Goal: Information Seeking & Learning: Learn about a topic

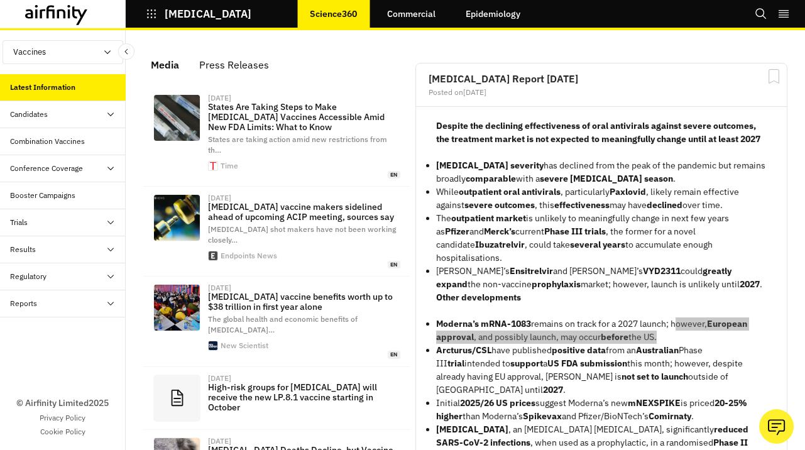
scroll to position [877, 377]
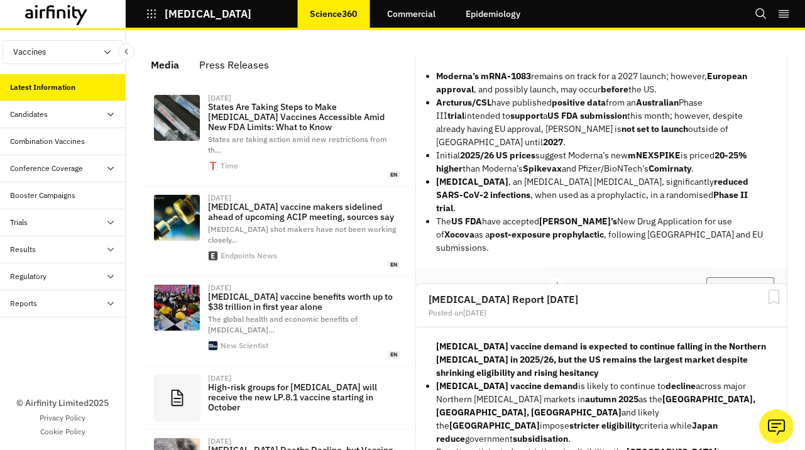
scroll to position [249, 0]
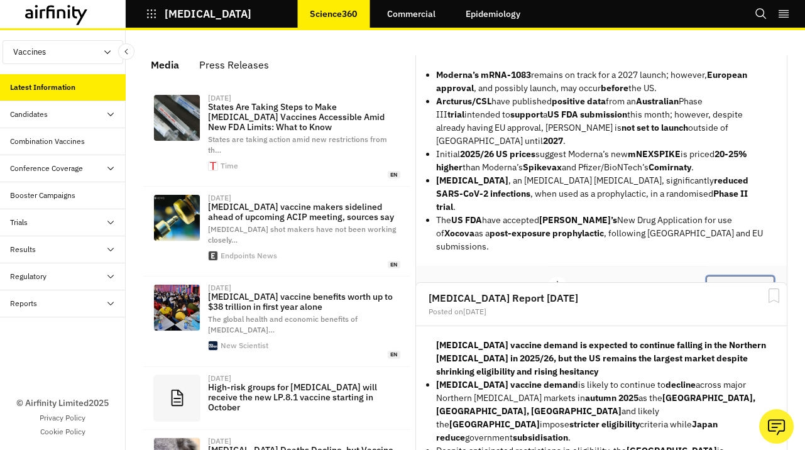
click at [746, 276] on button "View Report" at bounding box center [740, 286] width 68 height 21
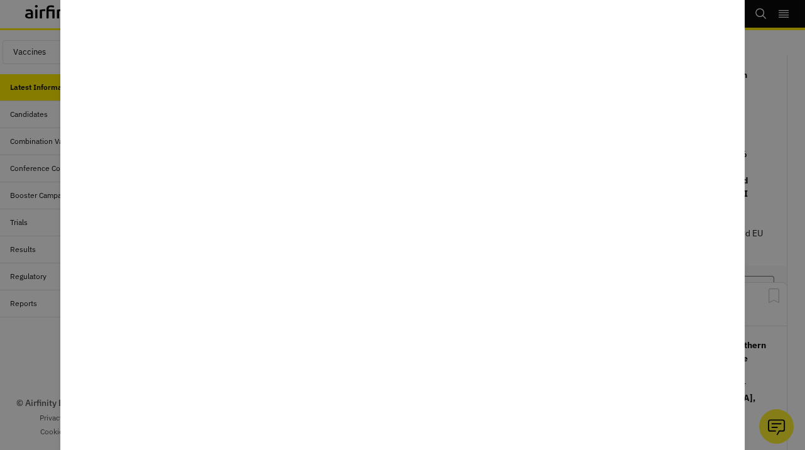
click at [14, 347] on div at bounding box center [402, 225] width 805 height 450
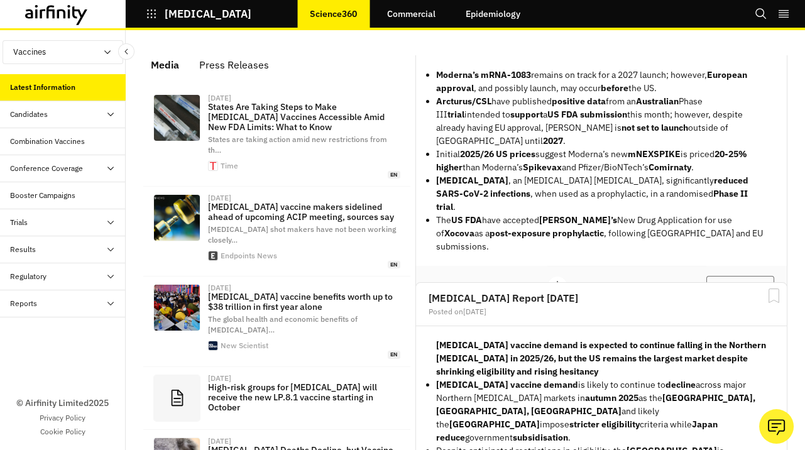
click at [75, 131] on div "Combination Vaccines" at bounding box center [63, 141] width 126 height 27
